Goal: Navigation & Orientation: Find specific page/section

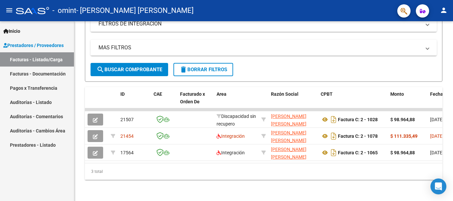
click at [32, 101] on link "Auditorías - Listado" at bounding box center [37, 102] width 74 height 14
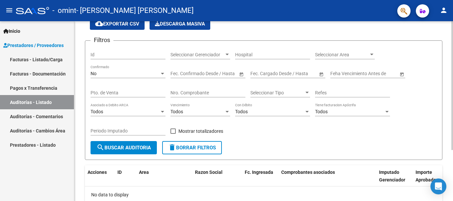
scroll to position [71, 0]
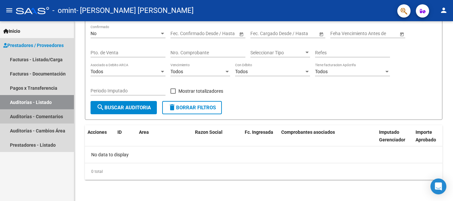
click at [44, 116] on link "Auditorías - Comentarios" at bounding box center [37, 116] width 74 height 14
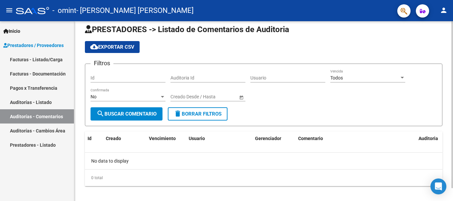
scroll to position [14, 0]
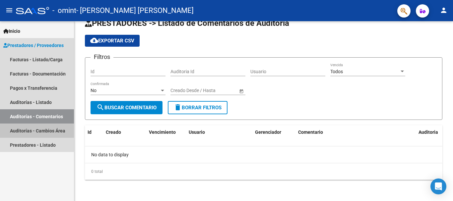
click at [46, 130] on link "Auditorías - Cambios Área" at bounding box center [37, 131] width 74 height 14
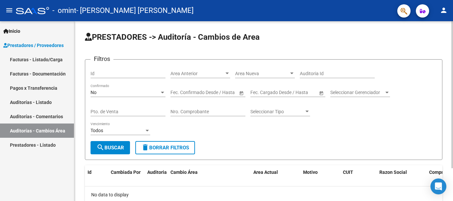
scroll to position [40, 0]
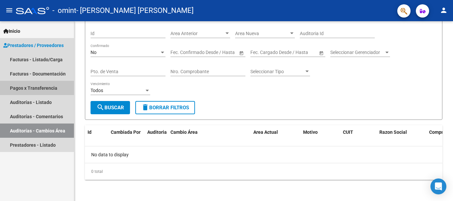
click at [43, 89] on link "Pagos x Transferencia" at bounding box center [37, 88] width 74 height 14
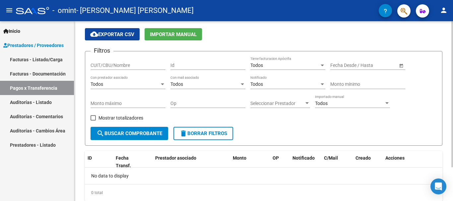
scroll to position [42, 0]
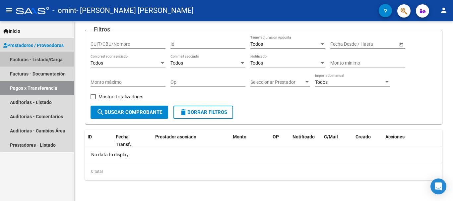
click at [47, 58] on link "Facturas - Listado/Carga" at bounding box center [37, 59] width 74 height 14
